Goal: Task Accomplishment & Management: Complete application form

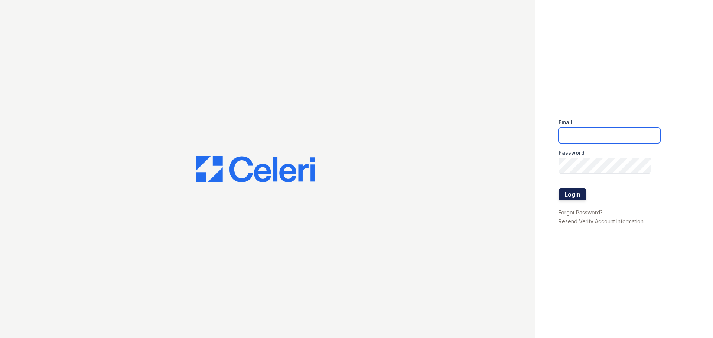
type input "[EMAIL_ADDRESS][DOMAIN_NAME]"
click at [585, 198] on button "Login" at bounding box center [573, 195] width 28 height 12
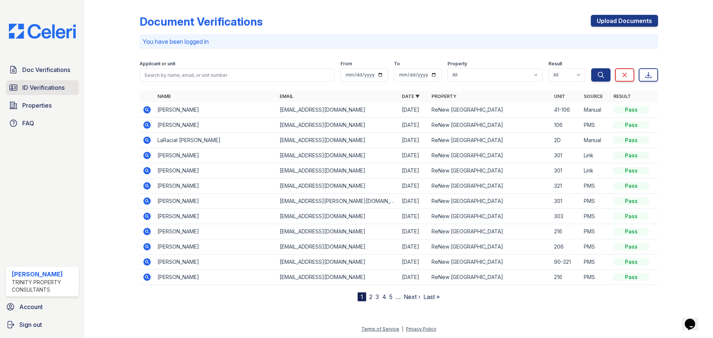
click at [47, 89] on span "ID Verifications" at bounding box center [43, 87] width 42 height 9
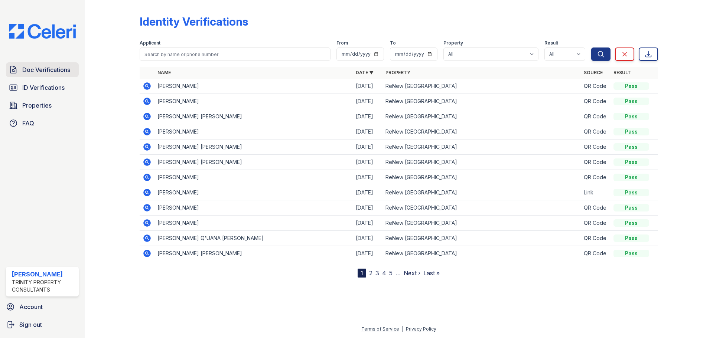
click at [44, 72] on span "Doc Verifications" at bounding box center [46, 69] width 48 height 9
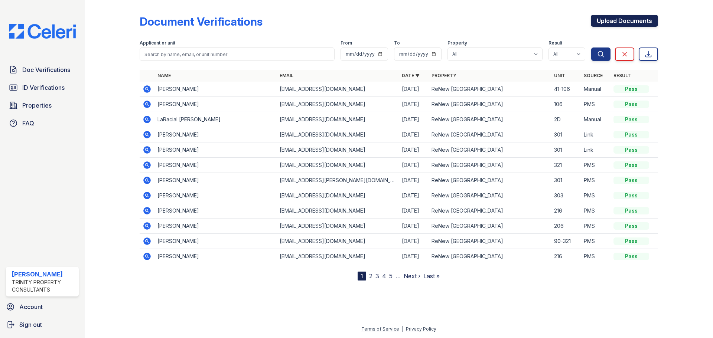
click at [623, 20] on link "Upload Documents" at bounding box center [624, 21] width 67 height 12
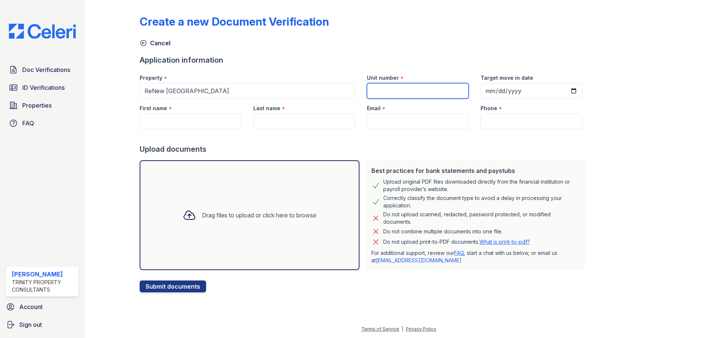
click at [427, 90] on input "Unit number" at bounding box center [418, 91] width 102 height 16
type input "00-303"
click at [187, 123] on input "First name" at bounding box center [191, 122] width 102 height 16
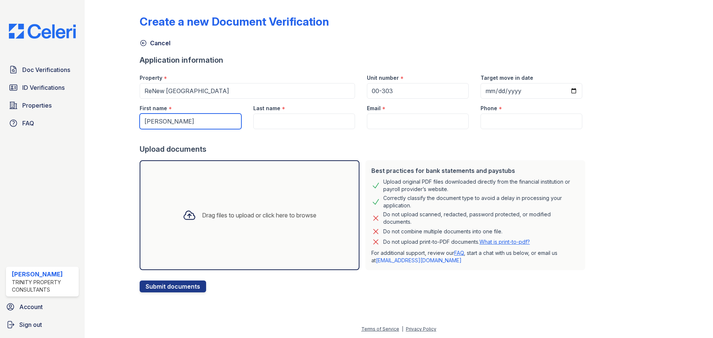
type input "[PERSON_NAME]"
click at [289, 118] on input "Last name" at bounding box center [304, 122] width 102 height 16
type input "Brown"
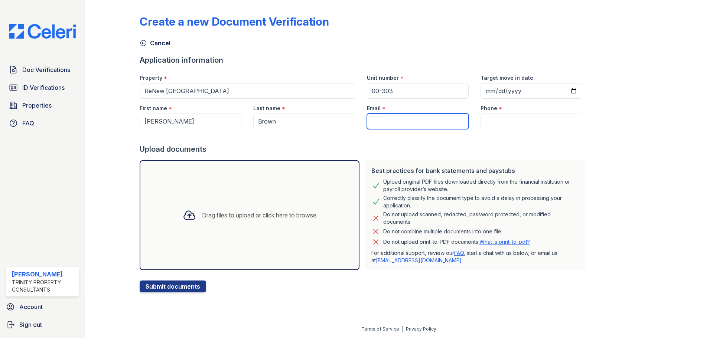
click at [417, 123] on input "Email" at bounding box center [418, 122] width 102 height 16
click at [379, 120] on input "Email" at bounding box center [418, 122] width 102 height 16
paste input "brownillwill@gmail.com"
type input "brownillwill@gmail.com"
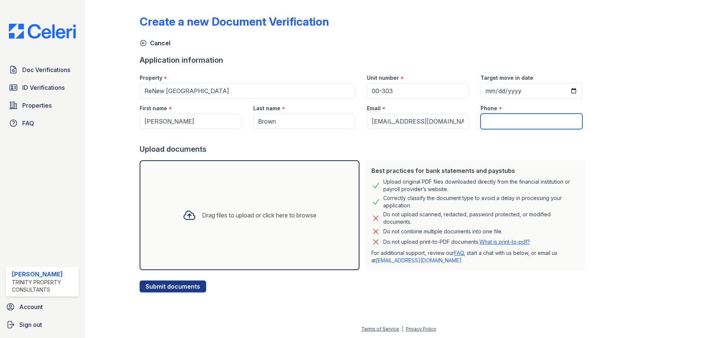
click at [498, 118] on input "Phone" at bounding box center [532, 122] width 102 height 16
click at [520, 122] on input "Phone" at bounding box center [532, 122] width 102 height 16
paste input "757) 692-1415"
click at [489, 120] on input "757) 692-1415" at bounding box center [532, 122] width 102 height 16
type input "757-692-1415"
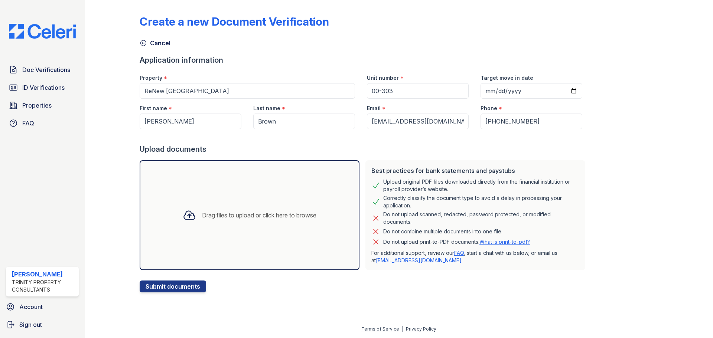
click at [225, 209] on div "Drag files to upload or click here to browse" at bounding box center [250, 215] width 146 height 25
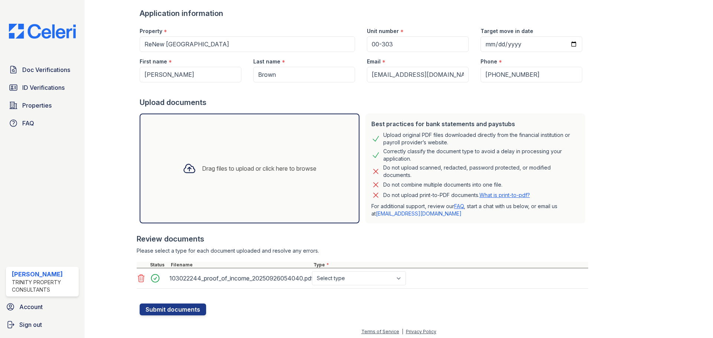
scroll to position [49, 0]
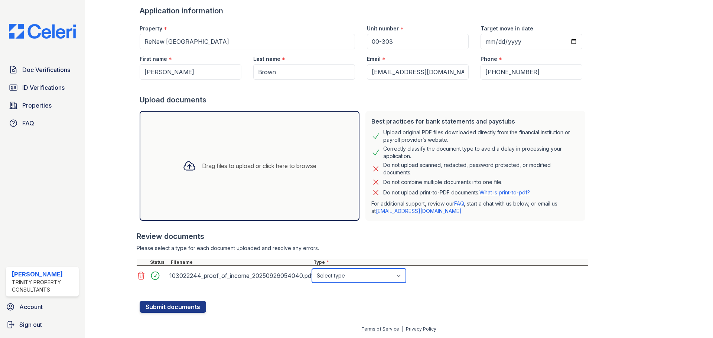
click at [334, 274] on select "Select type Paystub Bank Statement Offer Letter Tax Documents Benefit Award Let…" at bounding box center [359, 276] width 94 height 14
select select "paystub"
click at [312, 269] on select "Select type Paystub Bank Statement Offer Letter Tax Documents Benefit Award Let…" at bounding box center [359, 276] width 94 height 14
click at [186, 302] on button "Submit documents" at bounding box center [173, 307] width 66 height 12
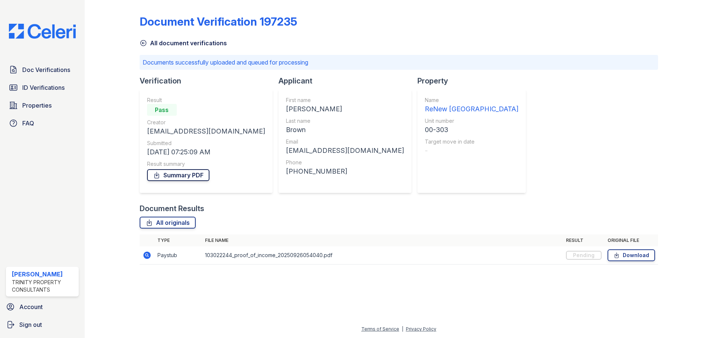
click at [183, 174] on link "Summary PDF" at bounding box center [178, 175] width 62 height 12
click at [64, 90] on span "ID Verifications" at bounding box center [43, 87] width 42 height 9
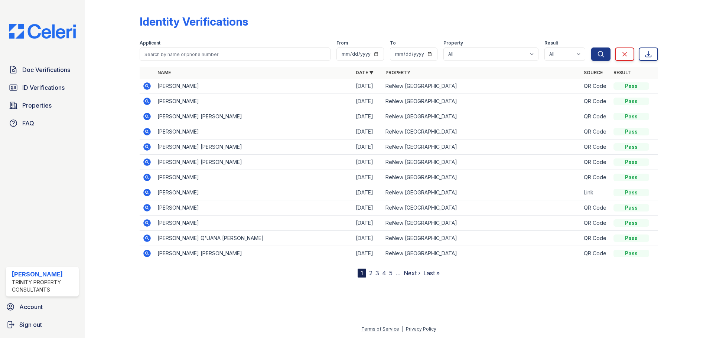
click at [142, 85] on td at bounding box center [147, 86] width 15 height 15
click at [146, 84] on icon at bounding box center [146, 85] width 7 height 7
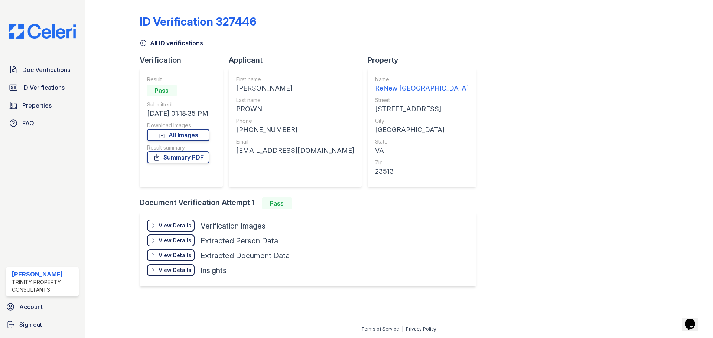
click at [182, 225] on div "View Details" at bounding box center [175, 225] width 33 height 7
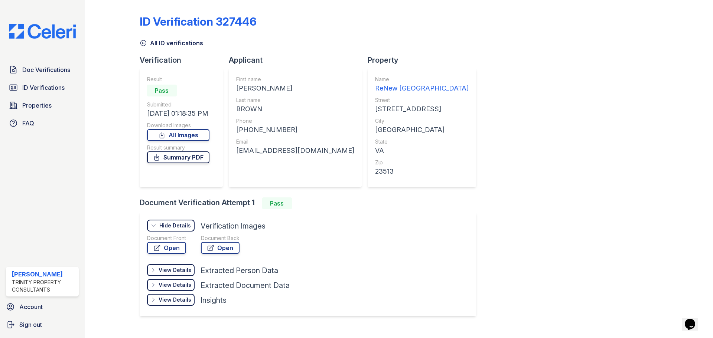
click at [166, 157] on link "Summary PDF" at bounding box center [178, 158] width 62 height 12
